Goal: Check status: Check status

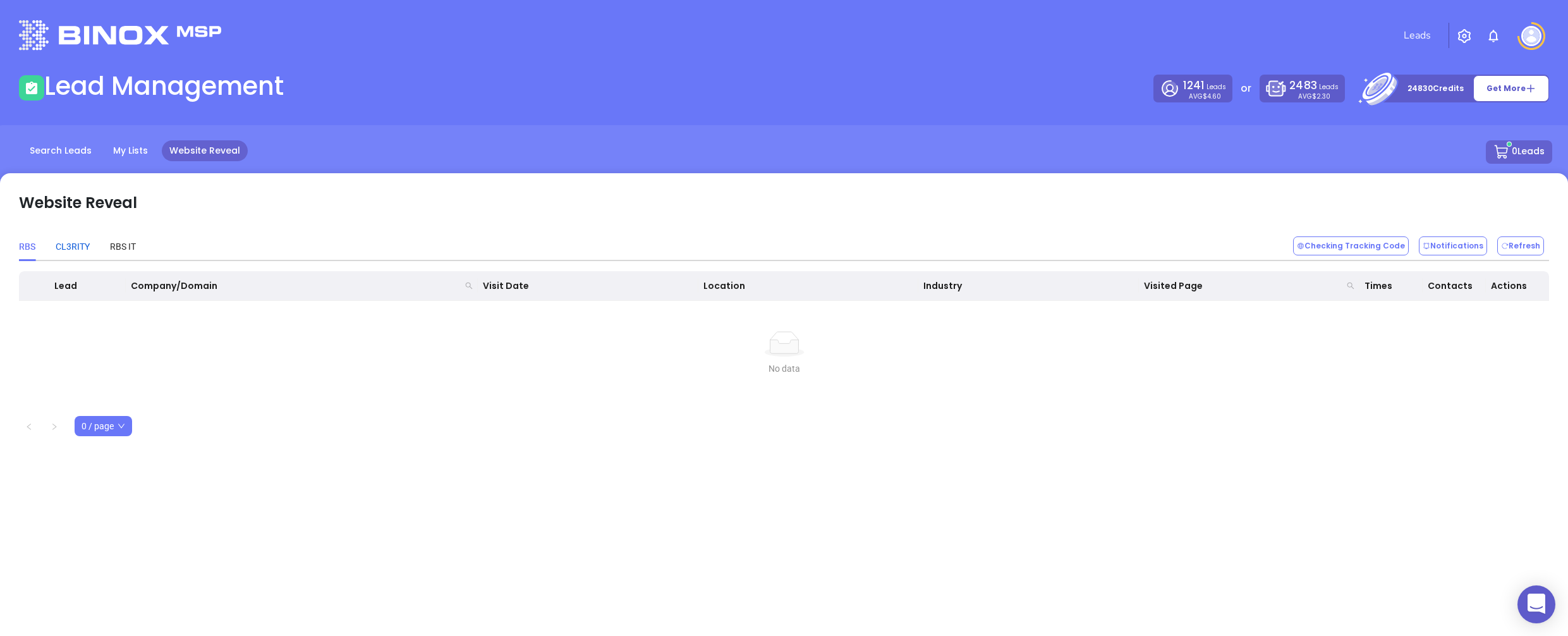
click at [78, 248] on div "CL3RITY" at bounding box center [72, 247] width 34 height 14
click at [127, 248] on div "RBS IT" at bounding box center [123, 247] width 26 height 14
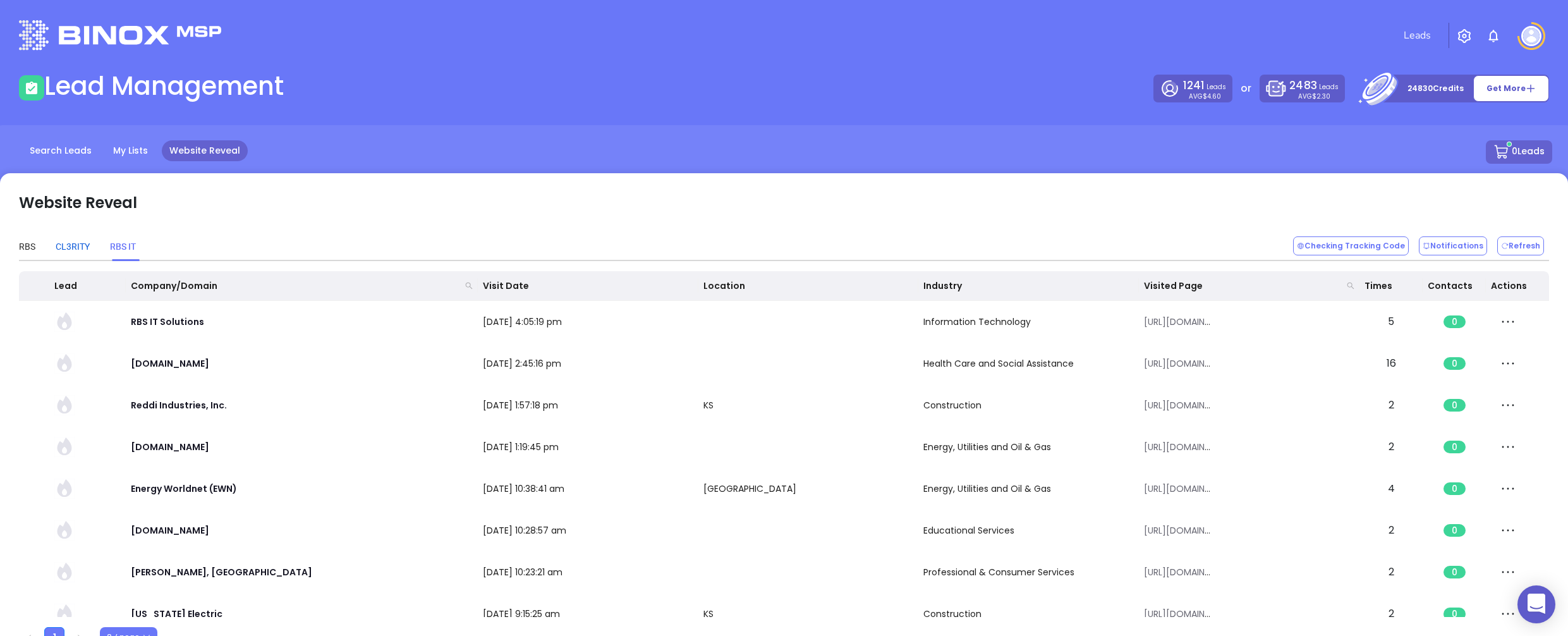
click at [58, 248] on div "CL3RITY" at bounding box center [72, 247] width 34 height 14
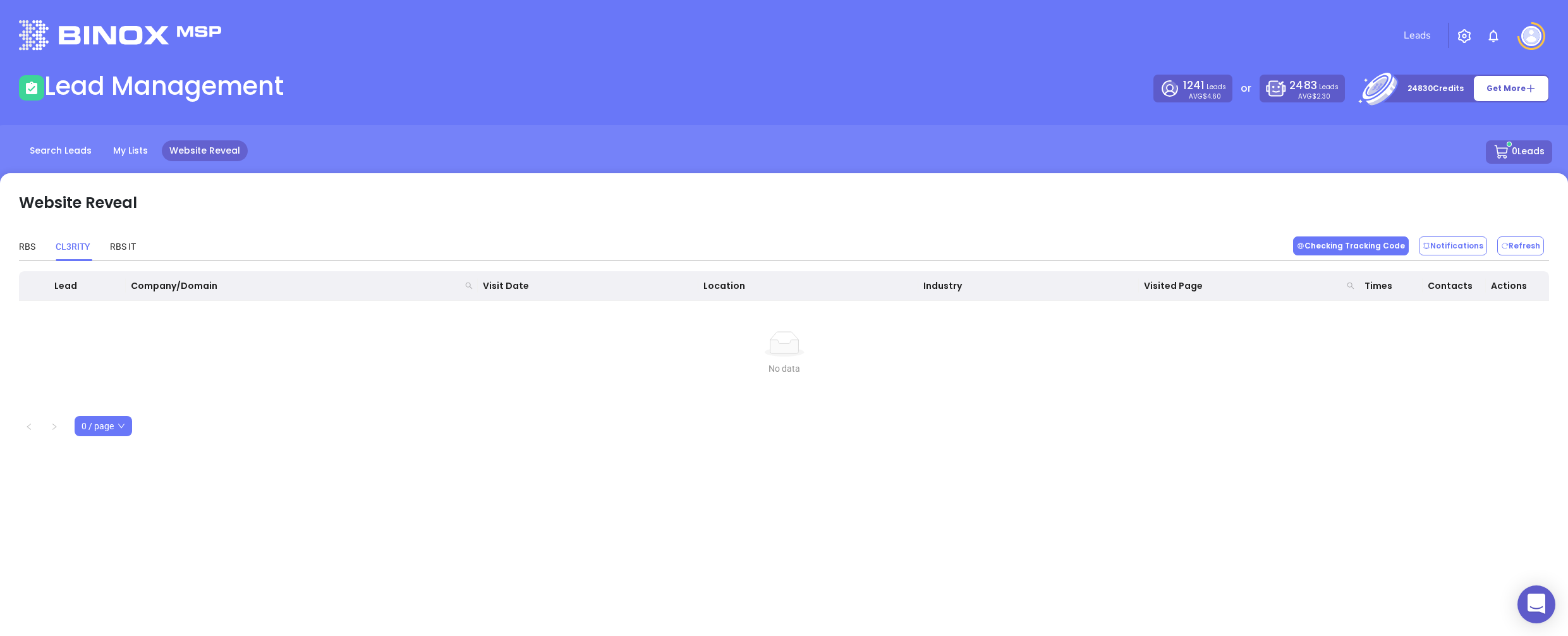
click at [1321, 249] on button "Checking Tracking Code" at bounding box center [1350, 246] width 115 height 19
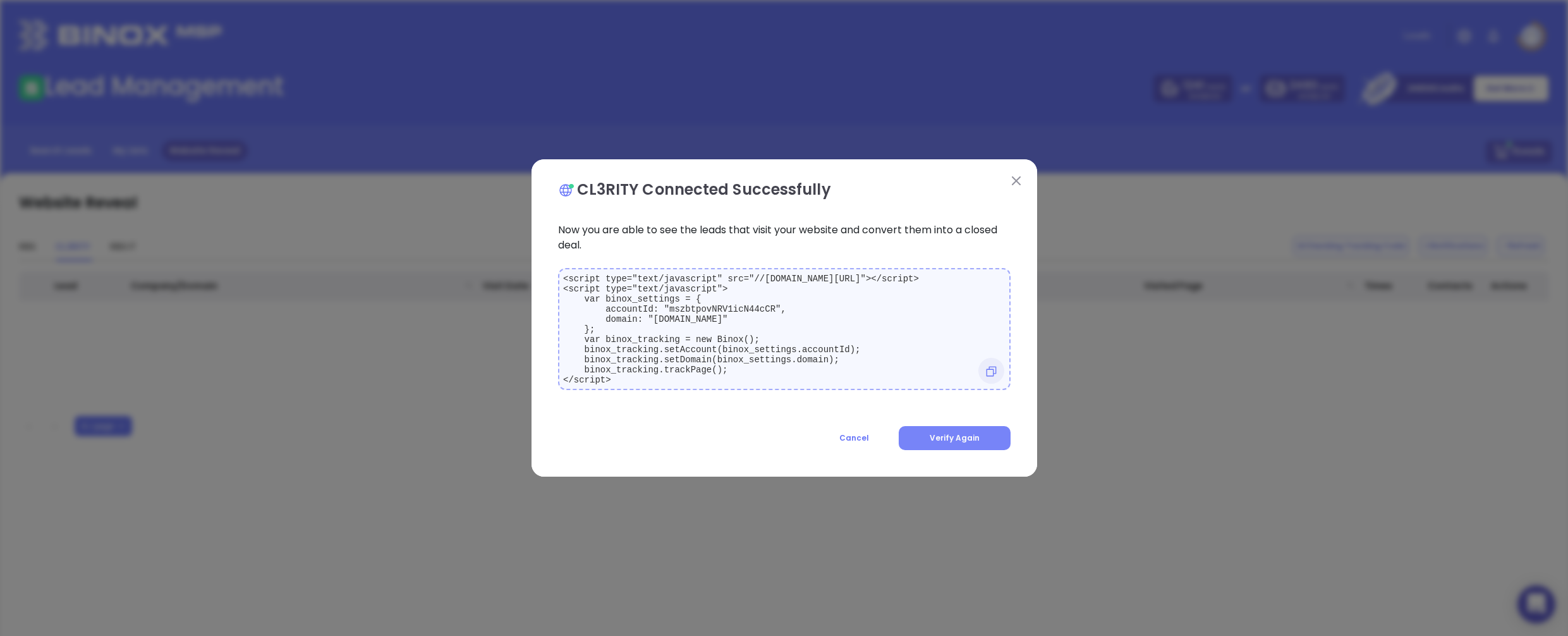
click at [924, 437] on button "Verify Again" at bounding box center [955, 437] width 112 height 24
click at [1018, 176] on img at bounding box center [1016, 180] width 9 height 9
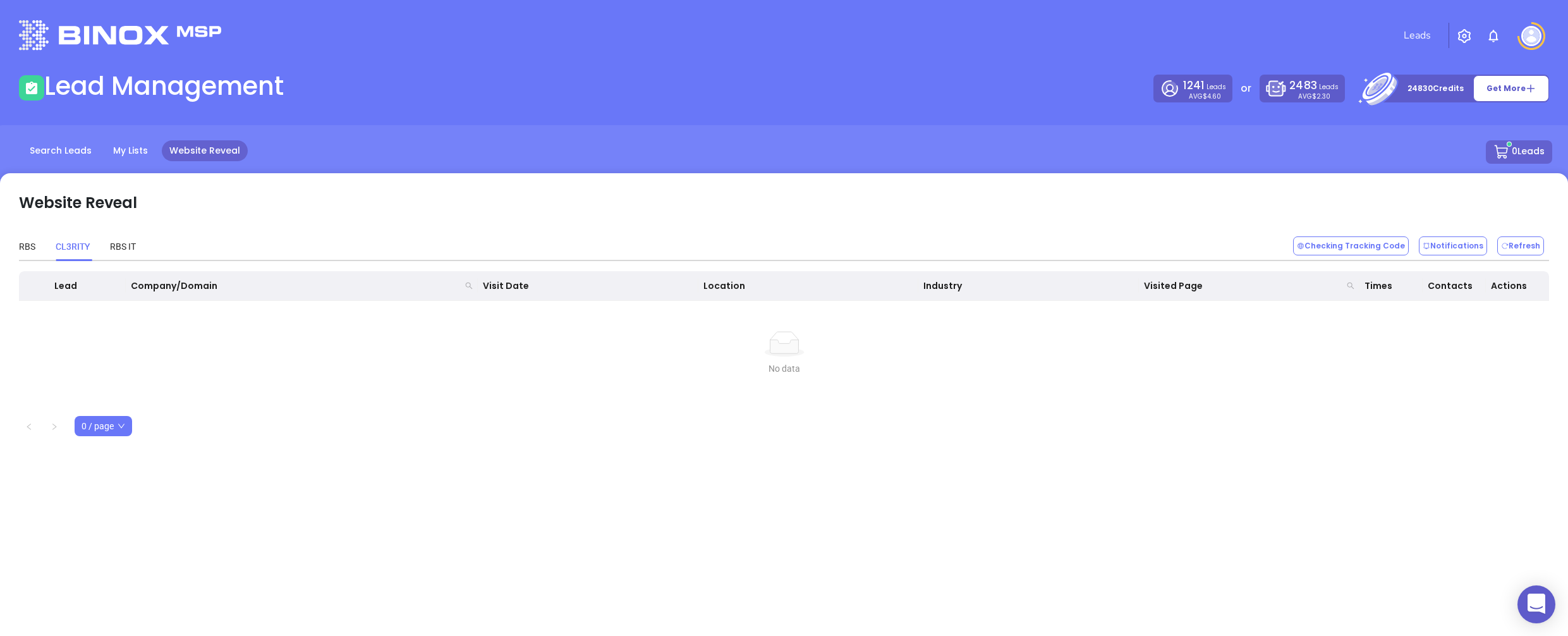
click at [37, 248] on div "RBS CL3RITY RBS IT" at bounding box center [77, 247] width 117 height 30
click at [24, 248] on div "RBS" at bounding box center [27, 247] width 16 height 14
click at [1336, 239] on button "Checking Tracking Code" at bounding box center [1350, 246] width 115 height 19
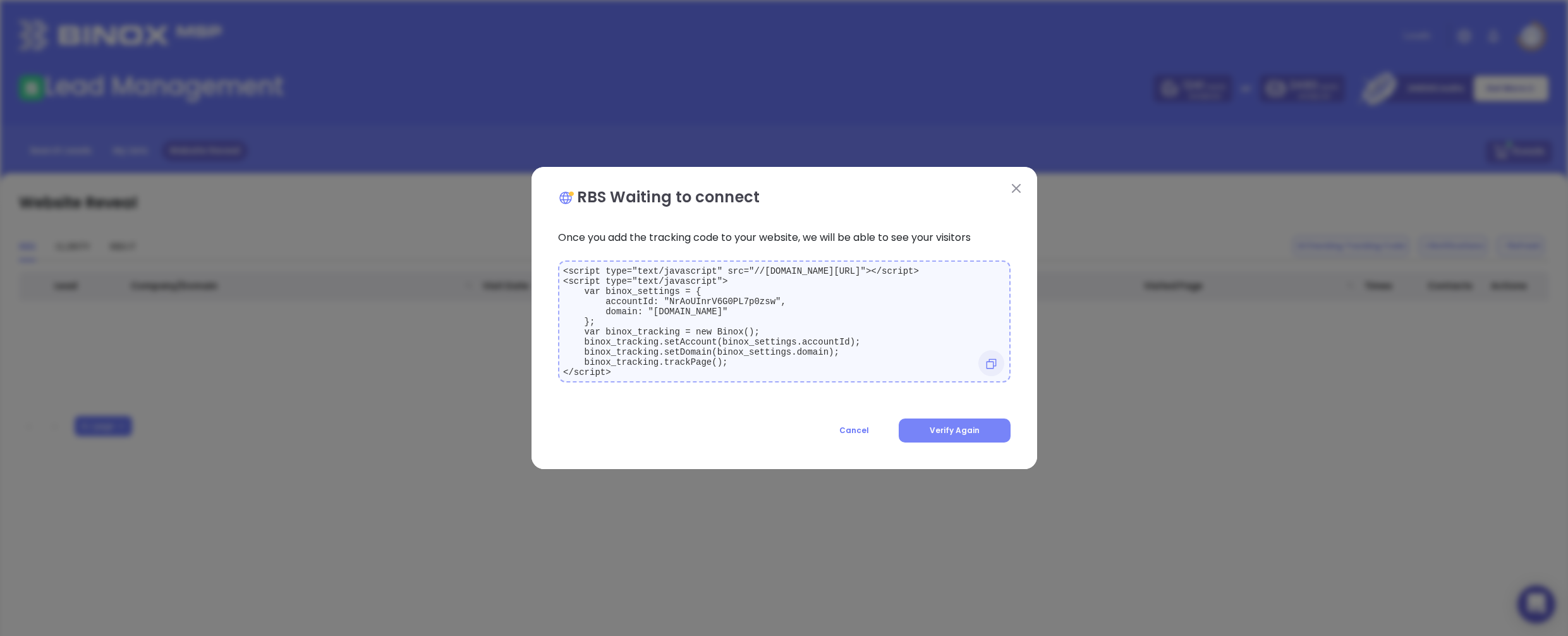
click at [964, 443] on button "Verify Again" at bounding box center [955, 429] width 112 height 24
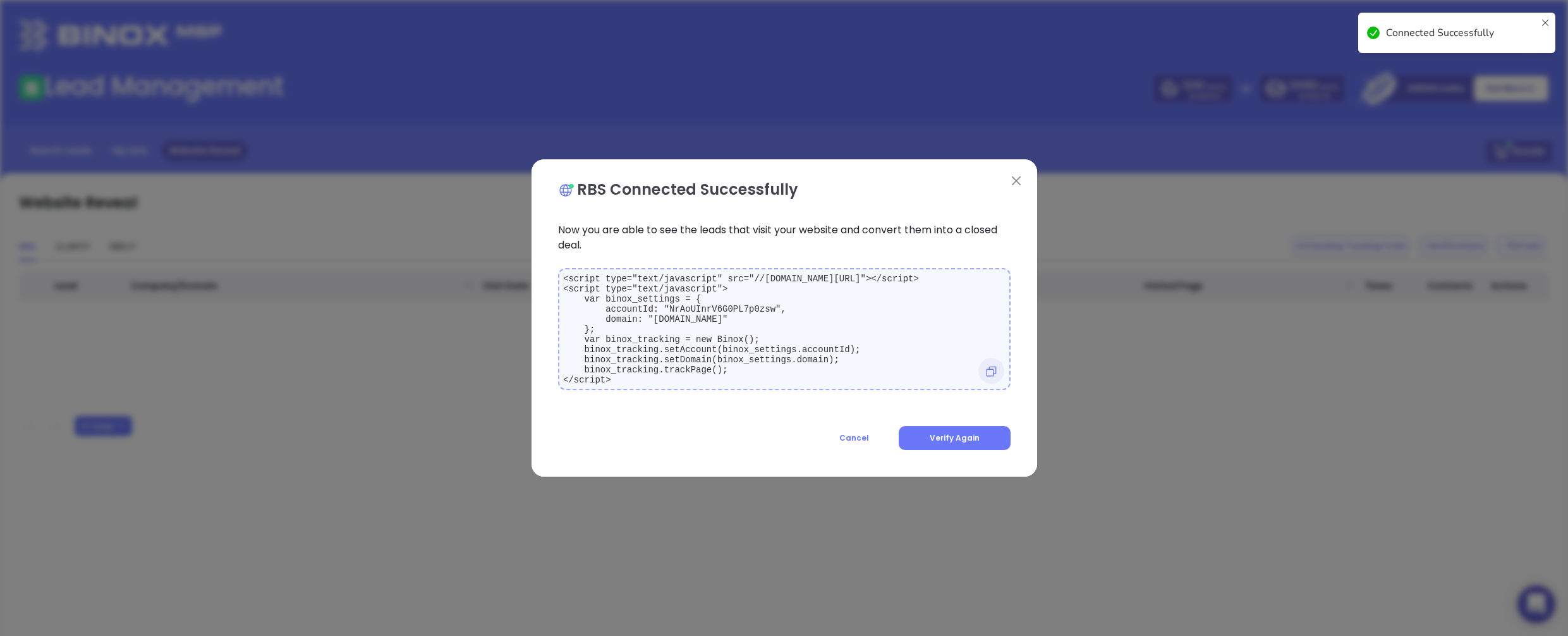
click at [1014, 176] on img at bounding box center [1016, 180] width 9 height 9
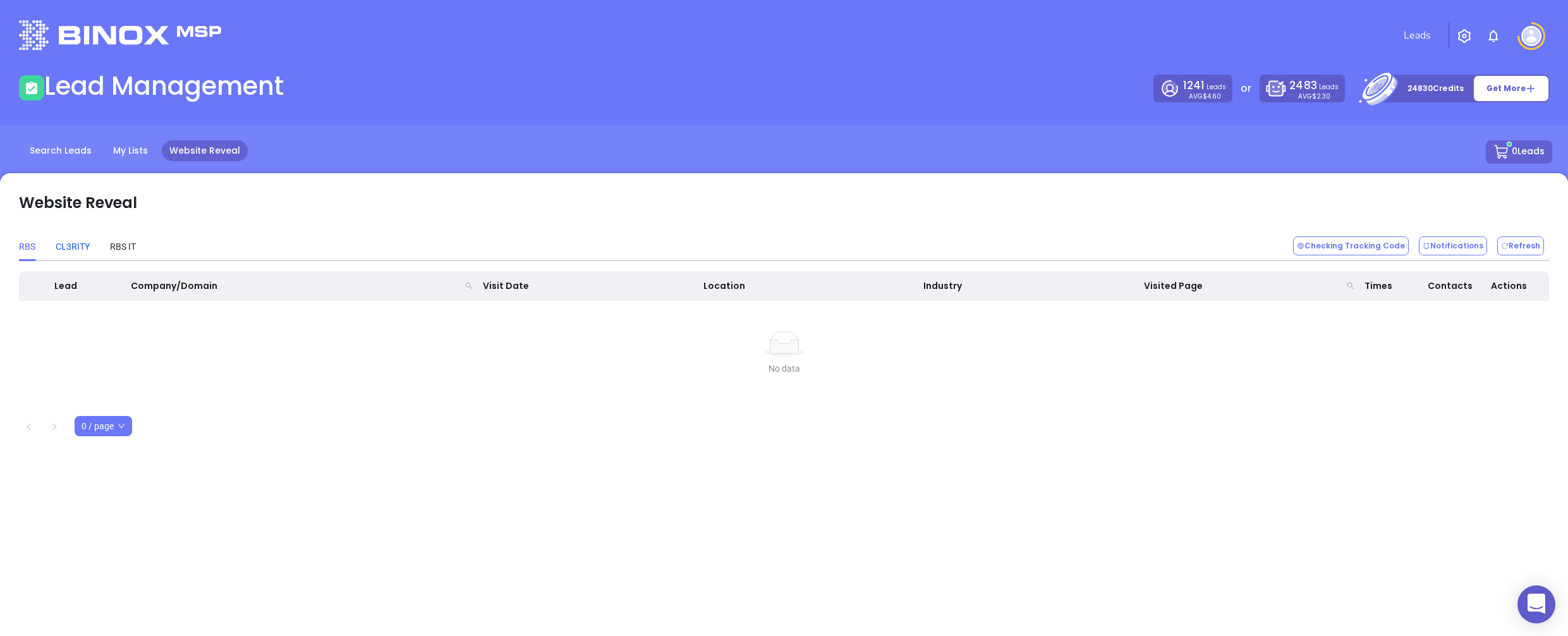
click at [87, 248] on div "CL3RITY" at bounding box center [72, 247] width 34 height 14
click at [76, 240] on div "CL3RITY" at bounding box center [72, 247] width 34 height 14
click at [122, 246] on div "RBS IT" at bounding box center [123, 247] width 26 height 14
